Goal: Information Seeking & Learning: Learn about a topic

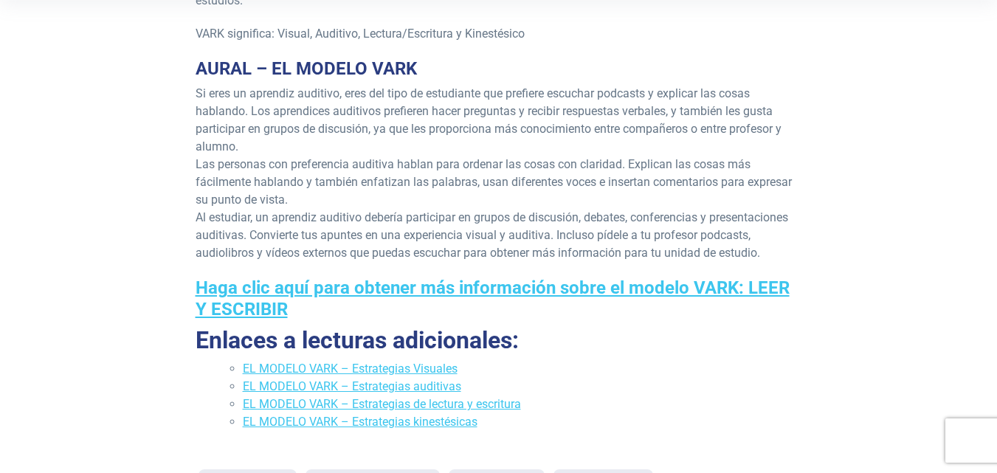
scroll to position [465, 0]
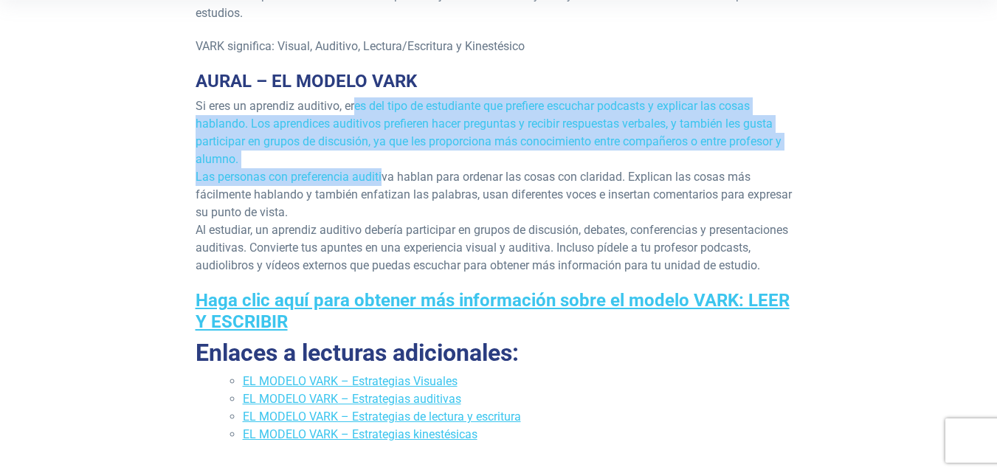
drag, startPoint x: 357, startPoint y: 90, endPoint x: 379, endPoint y: 154, distance: 67.9
click at [379, 154] on p "Si eres un aprendiz auditivo, eres del tipo de estudiante que prefiere escuchar…" at bounding box center [499, 185] width 607 height 177
click at [492, 142] on p "Si eres un aprendiz auditivo, eres del tipo de estudiante que prefiere escuchar…" at bounding box center [499, 185] width 607 height 177
drag, startPoint x: 356, startPoint y: 92, endPoint x: 389, endPoint y: 142, distance: 60.2
click at [389, 142] on p "Si eres un aprendiz auditivo, eres del tipo de estudiante que prefiere escuchar…" at bounding box center [499, 185] width 607 height 177
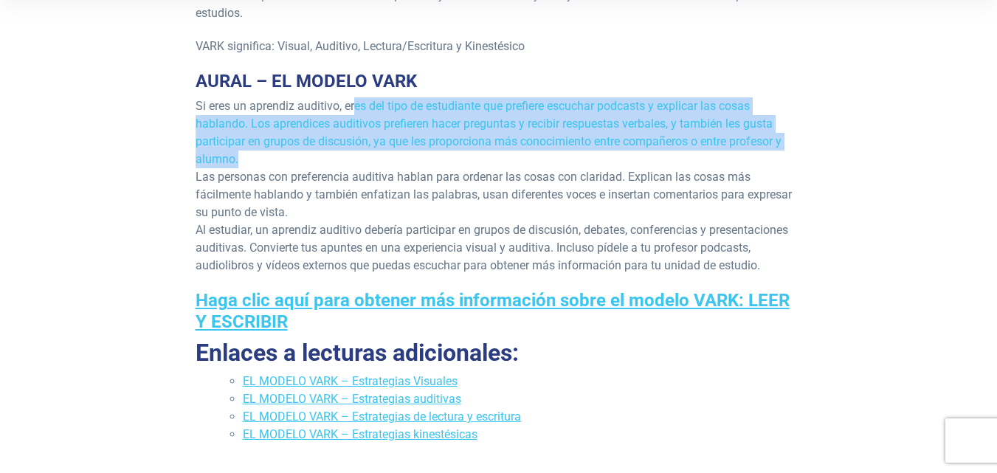
copy font "es del tipo de estudiante que prefiere escuchar podcasts y explicar las cosas h…"
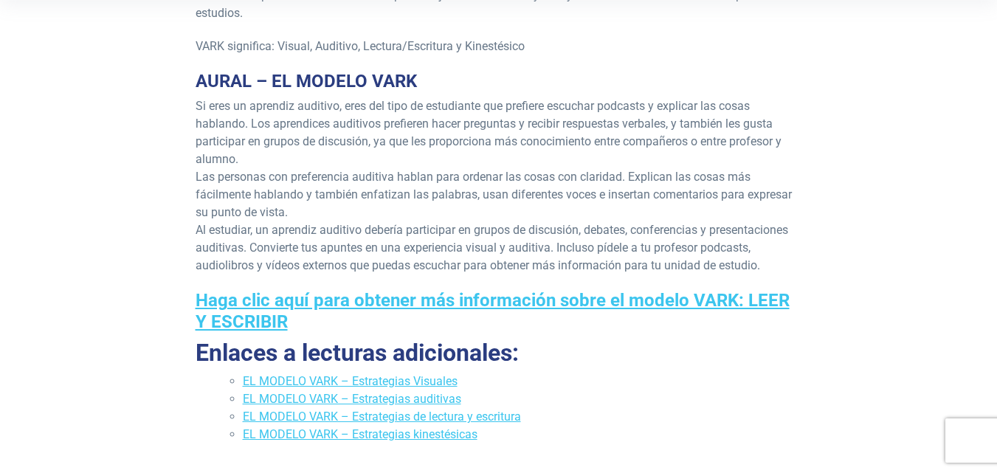
click at [480, 170] on font "Las personas con preferencia auditiva hablan para ordenar las cosas con clarida…" at bounding box center [494, 194] width 596 height 49
drag, startPoint x: 196, startPoint y: 156, endPoint x: 317, endPoint y: 197, distance: 128.3
click at [317, 197] on p "Si eres un aprendiz auditivo, eres del tipo de estudiante que prefiere escuchar…" at bounding box center [499, 185] width 607 height 177
click at [332, 193] on p "Si eres un aprendiz auditivo, eres del tipo de estudiante que prefiere escuchar…" at bounding box center [499, 185] width 607 height 177
drag, startPoint x: 195, startPoint y: 153, endPoint x: 317, endPoint y: 195, distance: 128.6
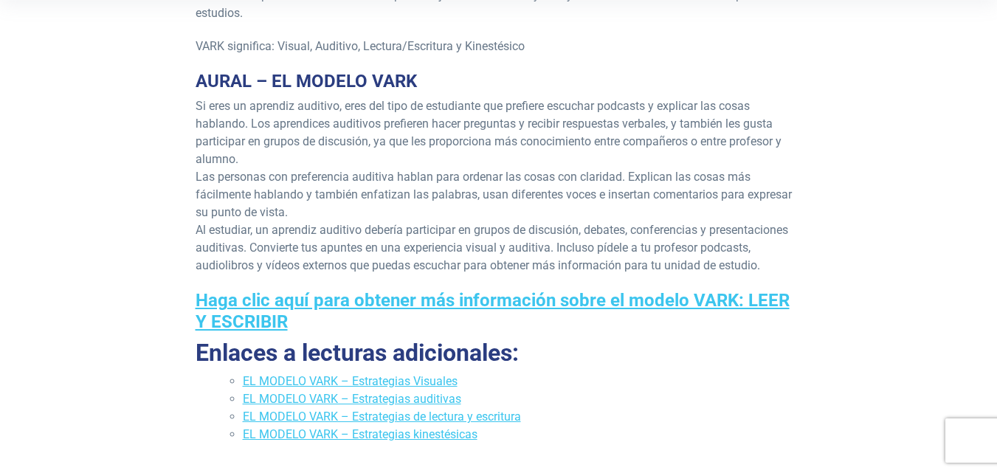
click at [317, 195] on p "Si eres un aprendiz auditivo, eres del tipo de estudiante que prefiere escuchar…" at bounding box center [499, 185] width 607 height 177
copy font "Las personas con preferencia auditiva hablan para ordenar las cosas con clarida…"
